Goal: Navigation & Orientation: Find specific page/section

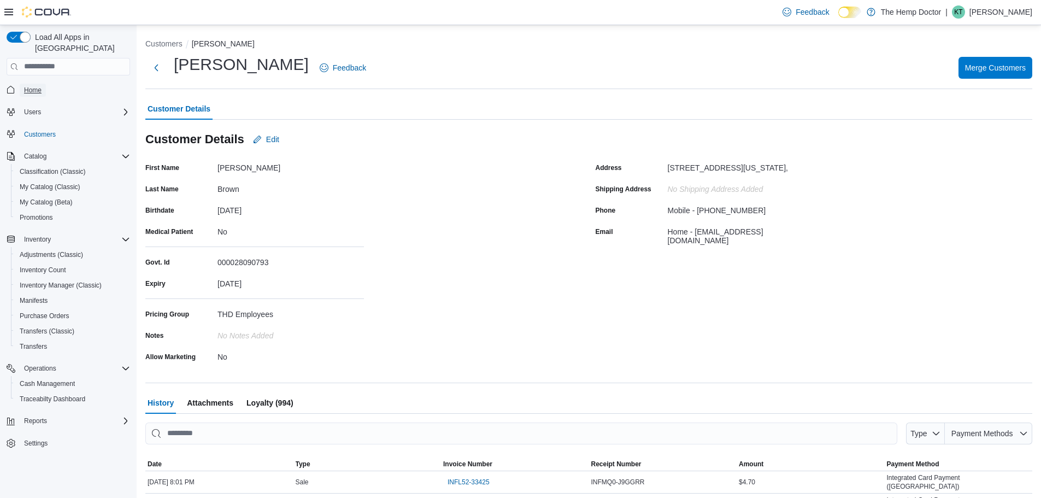
click at [41, 86] on span "Home" at bounding box center [32, 90] width 17 height 9
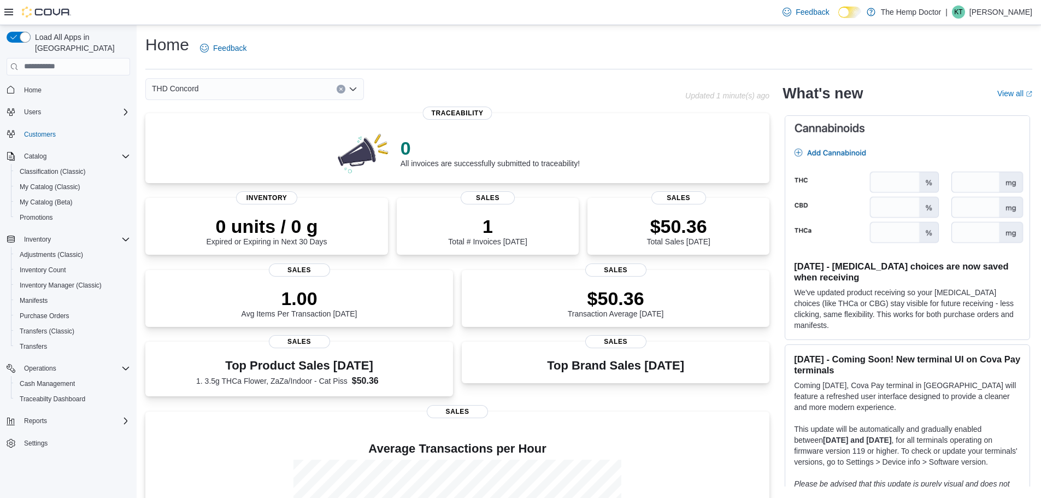
click at [255, 86] on div "THD Concord" at bounding box center [254, 89] width 219 height 22
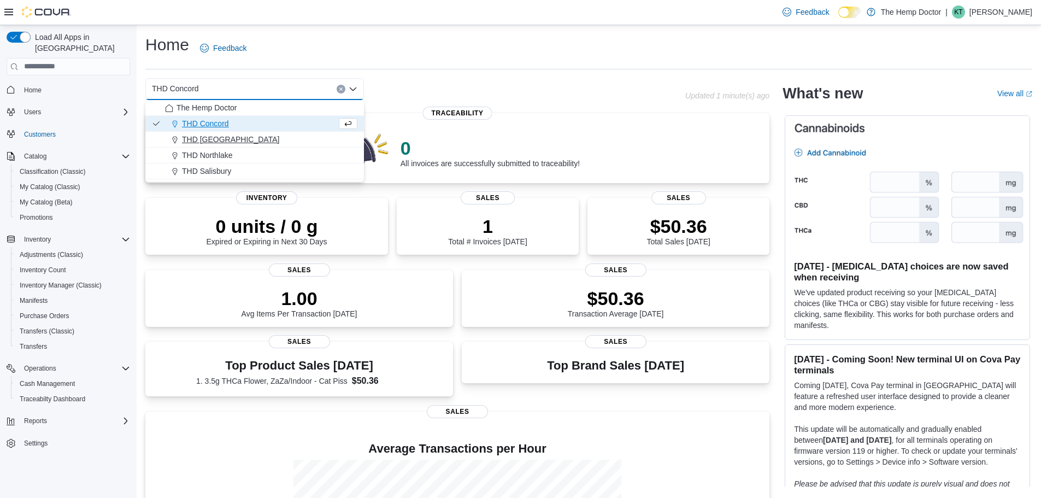
click at [241, 142] on div "THD [GEOGRAPHIC_DATA]" at bounding box center [261, 139] width 192 height 11
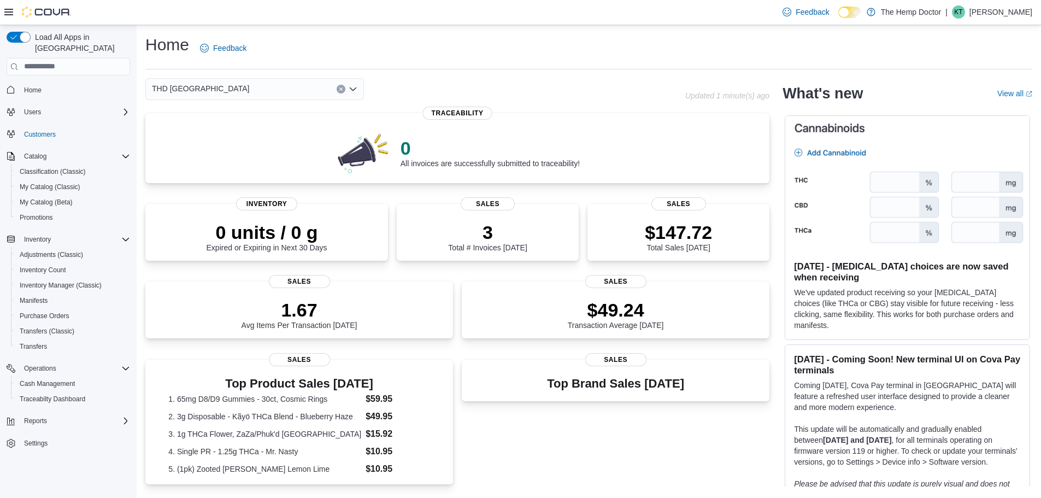
click at [230, 89] on div "THD [GEOGRAPHIC_DATA] Combo box. Selected. THD [GEOGRAPHIC_DATA]. Press Backspa…" at bounding box center [254, 89] width 219 height 22
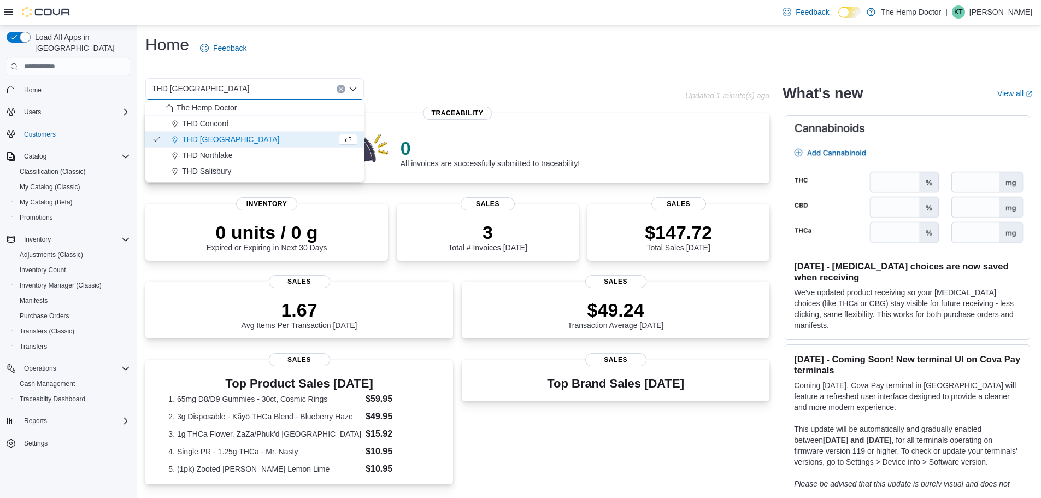
click at [226, 146] on button "THD [GEOGRAPHIC_DATA]" at bounding box center [254, 140] width 219 height 16
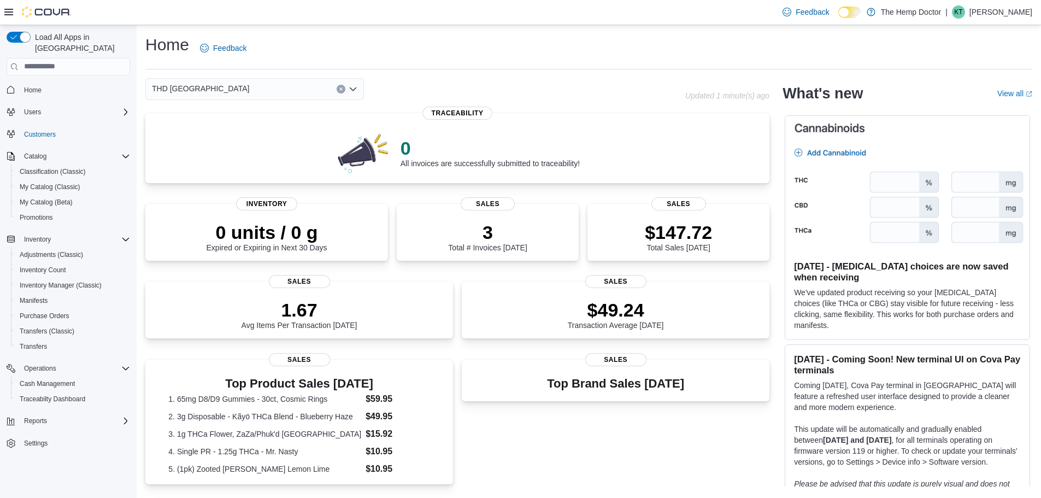
click at [225, 87] on div "THD [GEOGRAPHIC_DATA]" at bounding box center [254, 89] width 219 height 22
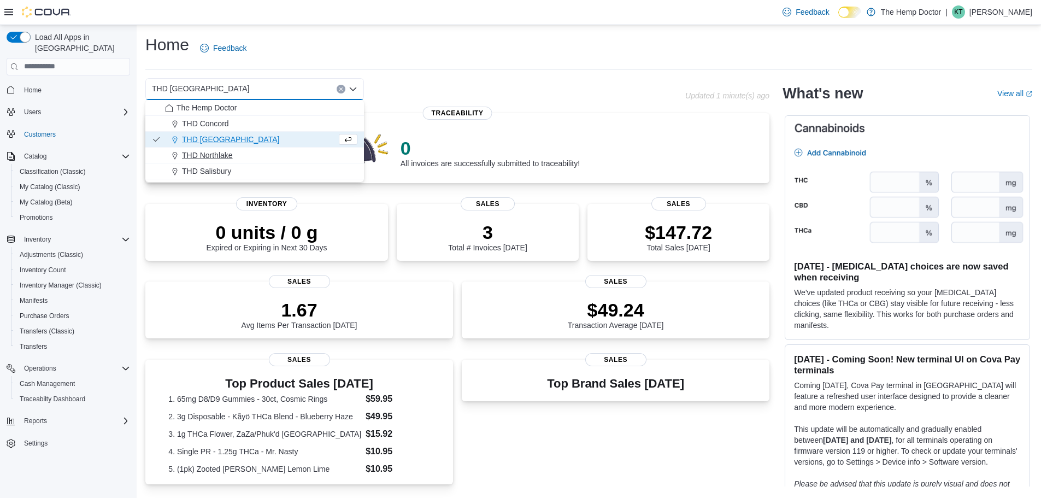
click at [225, 155] on span "THD Northlake" at bounding box center [207, 155] width 51 height 11
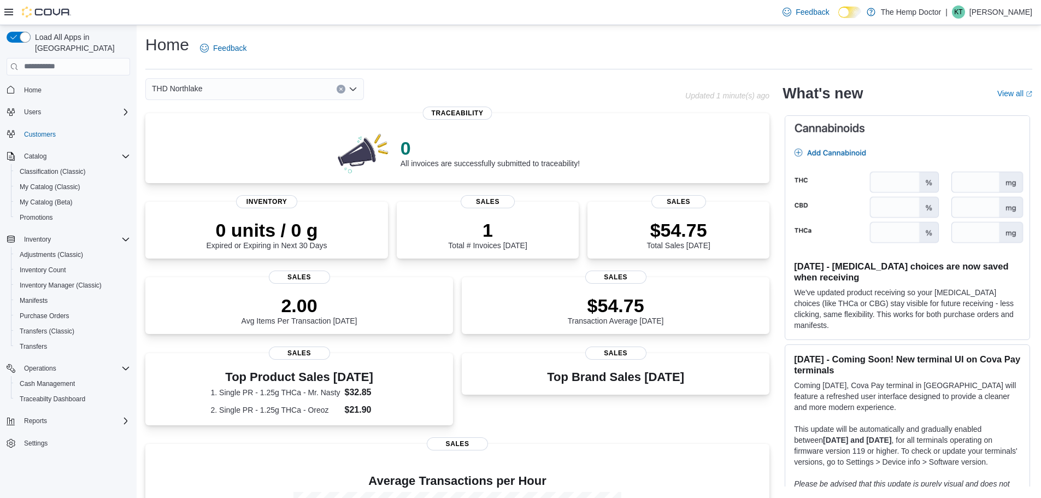
click at [226, 86] on div "THD Northlake Combo box. Selected. THD Northlake. Press Backspace to delete THD…" at bounding box center [254, 89] width 219 height 22
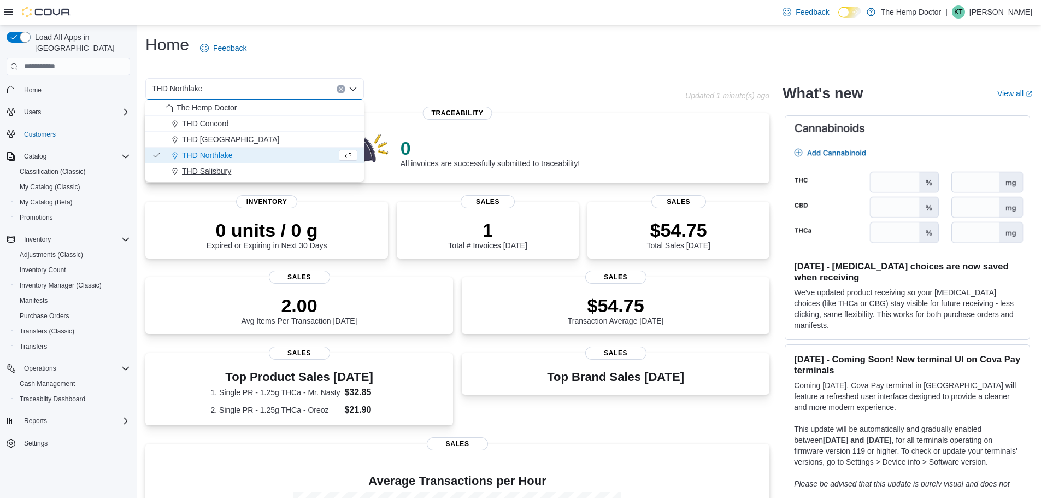
click at [222, 169] on span "THD Salisbury" at bounding box center [206, 171] width 49 height 11
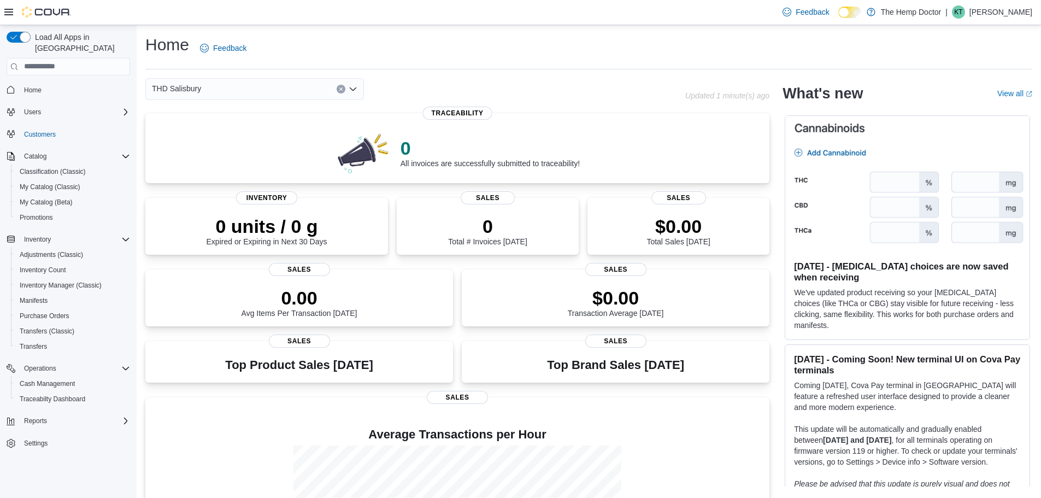
click at [223, 81] on div "THD Salisbury Combo box. Selected. THD Salisbury. Press Backspace to delete THD…" at bounding box center [254, 89] width 219 height 22
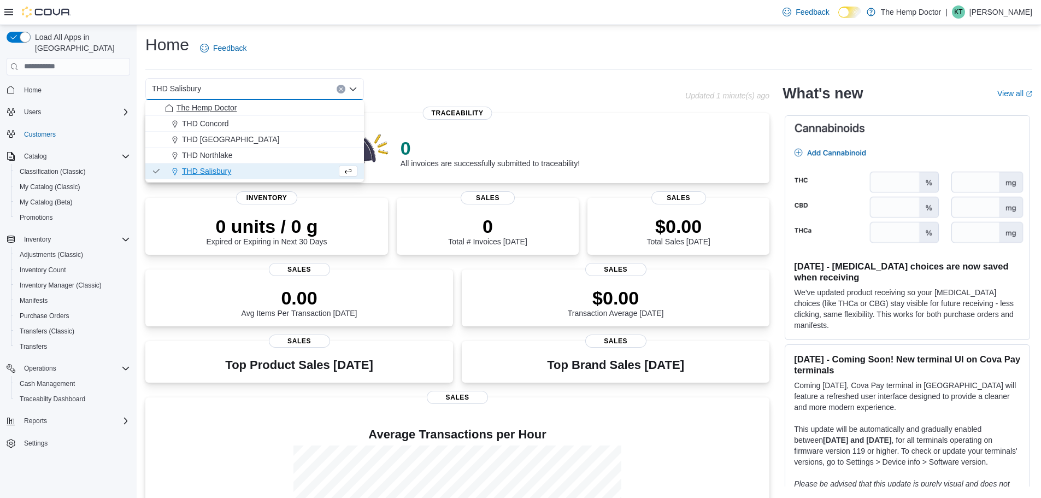
click at [222, 112] on span "The Hemp Doctor" at bounding box center [206, 107] width 60 height 11
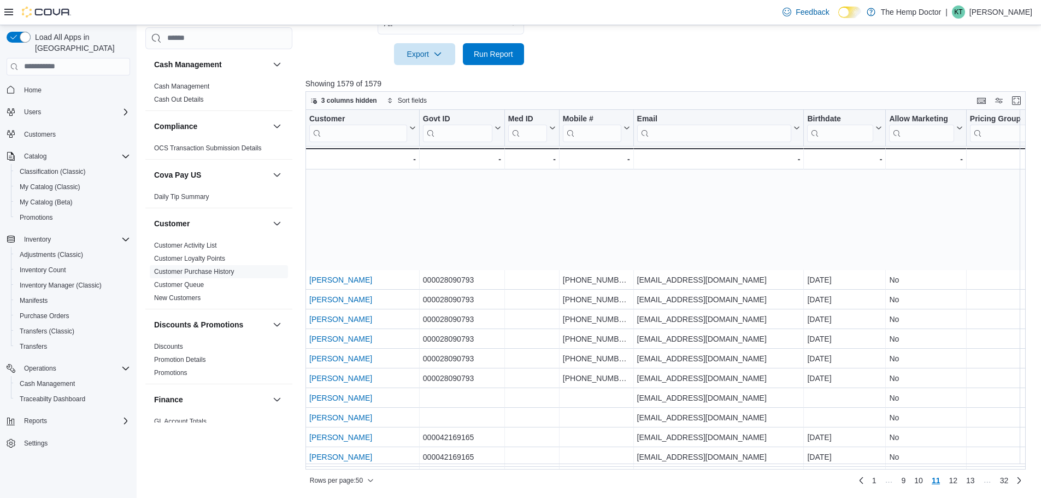
scroll to position [689, 0]
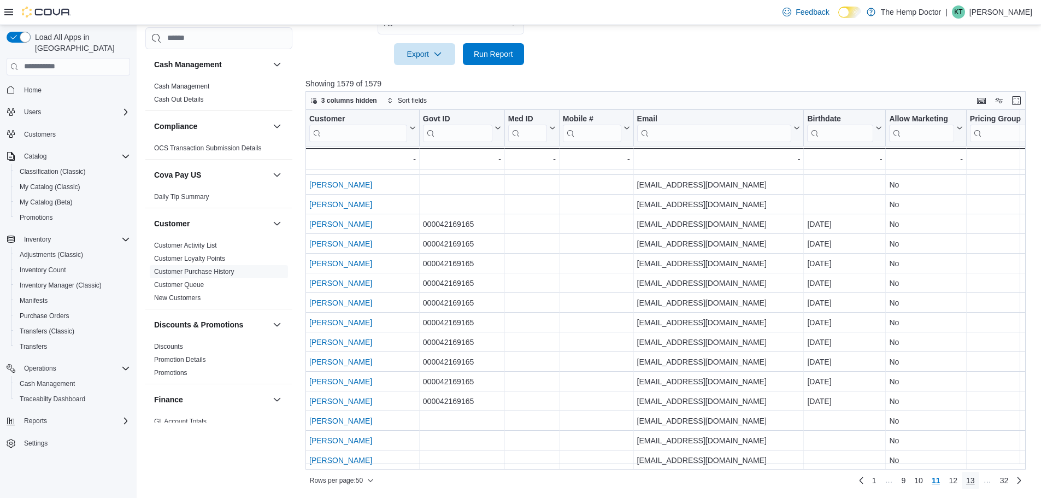
click at [975, 478] on span "13" at bounding box center [970, 480] width 9 height 11
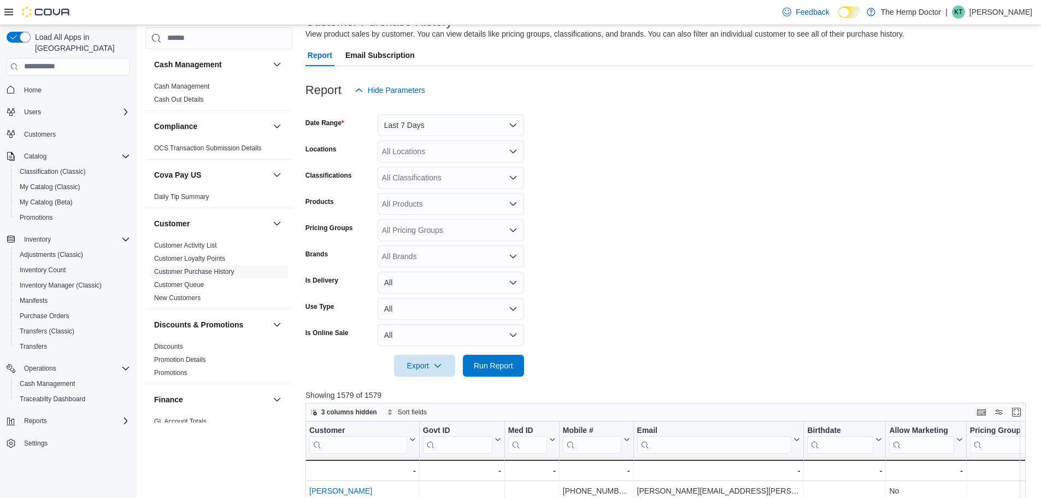
scroll to position [0, 0]
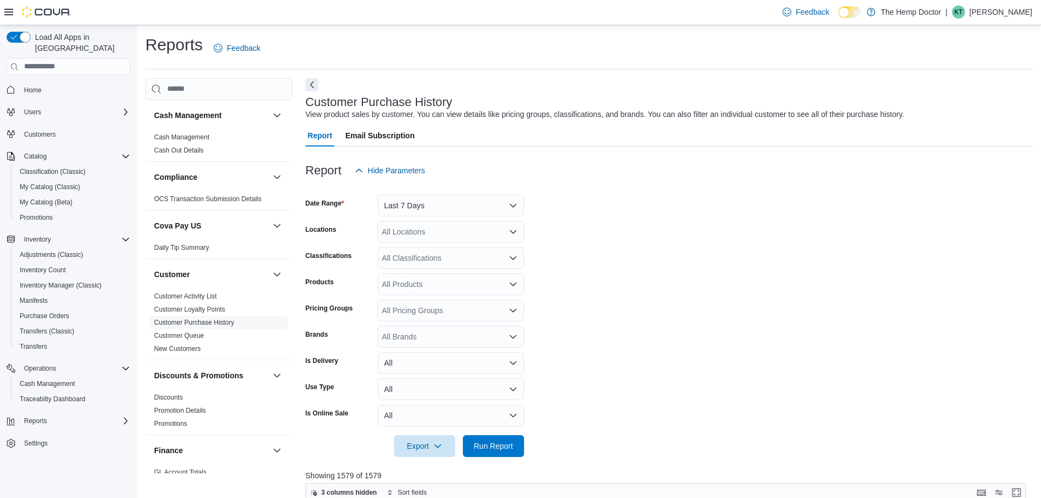
click at [37, 83] on span "Home" at bounding box center [75, 90] width 110 height 14
